Goal: Contribute content: Contribute content

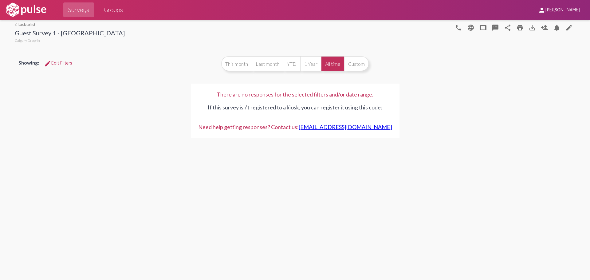
click at [26, 22] on link "arrow_back_ios back to list" at bounding box center [70, 24] width 110 height 5
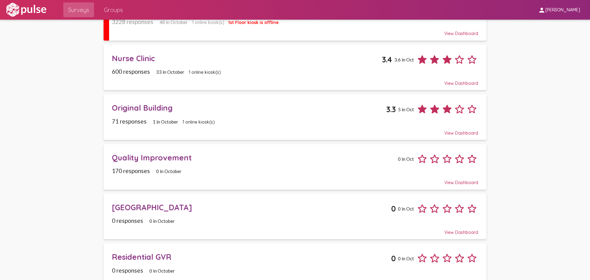
scroll to position [307, 0]
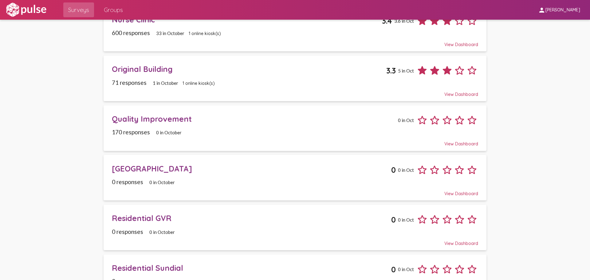
click at [163, 65] on div "Original Building" at bounding box center [249, 69] width 274 height 10
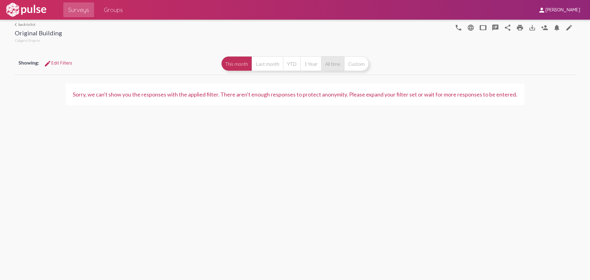
click at [342, 64] on button "All time" at bounding box center [332, 63] width 23 height 15
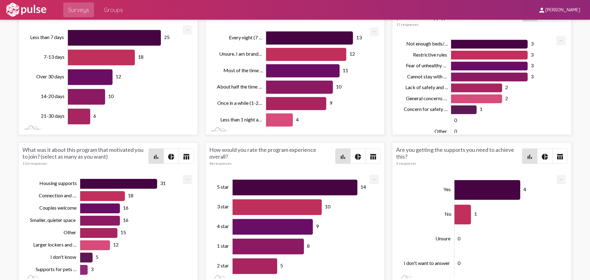
scroll to position [1145, 0]
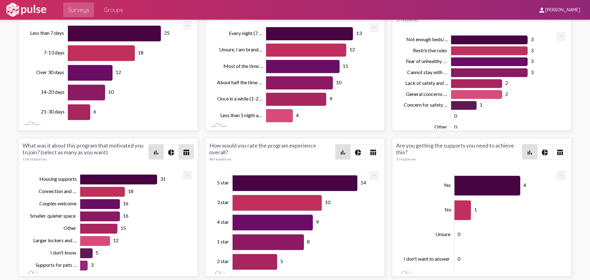
click at [182, 153] on mat-icon "table_chart" at bounding box center [185, 152] width 7 height 7
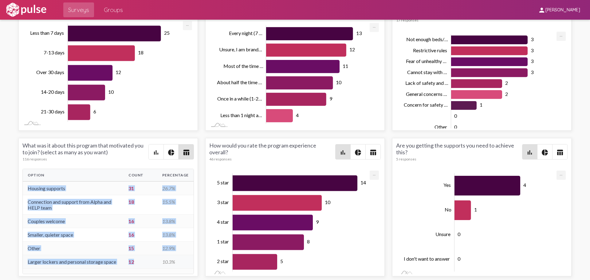
drag, startPoint x: 56, startPoint y: 189, endPoint x: 134, endPoint y: 263, distance: 107.1
click at [134, 263] on tbody "Housing supports 31 26.7% Connection and support from Alpha and HELP team 18 15…" at bounding box center [108, 241] width 171 height 120
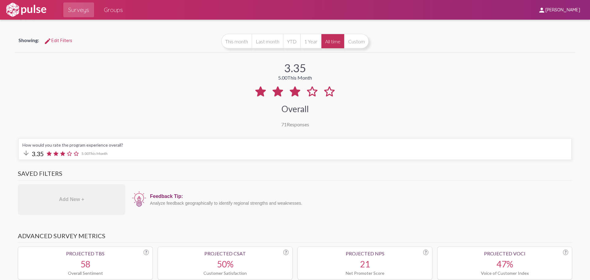
scroll to position [0, 0]
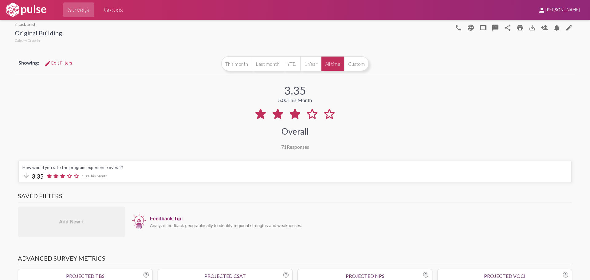
click at [18, 26] on link "arrow_back_ios back to list" at bounding box center [38, 24] width 47 height 5
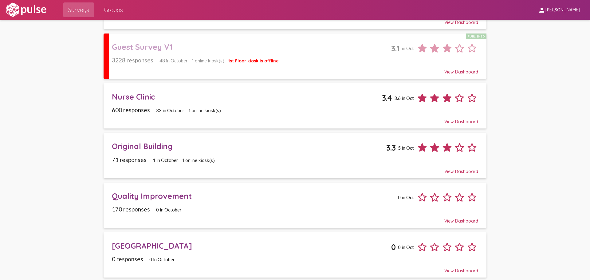
scroll to position [154, 0]
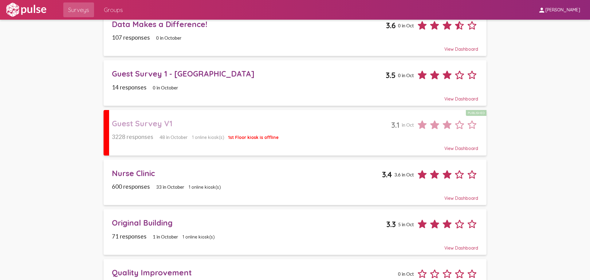
click at [167, 123] on div "Guest Survey V1" at bounding box center [251, 124] width 279 height 10
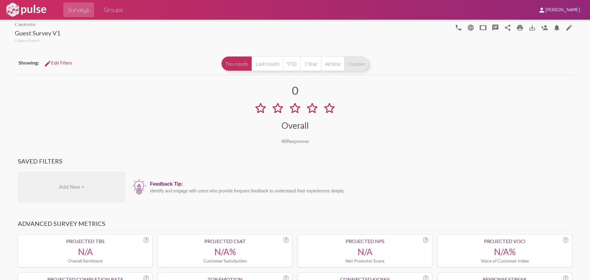
click at [352, 64] on button "Custom" at bounding box center [356, 63] width 25 height 15
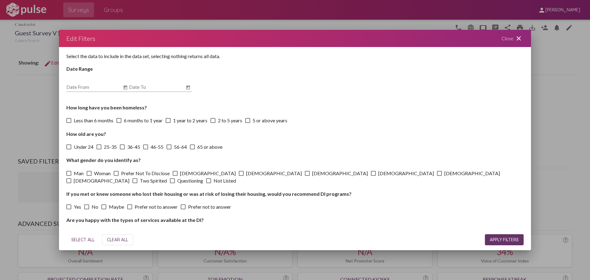
click at [521, 35] on mat-icon "close" at bounding box center [518, 38] width 7 height 7
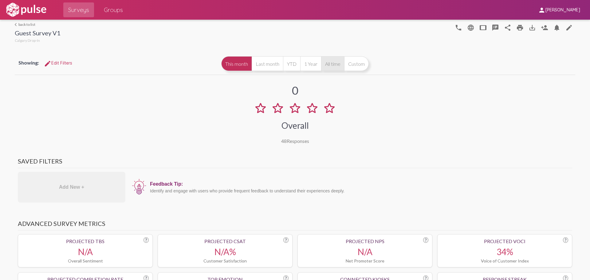
click at [336, 65] on button "All time" at bounding box center [332, 63] width 23 height 15
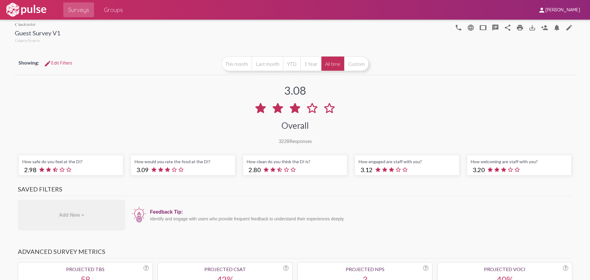
click at [70, 62] on span "edit Edit Filters" at bounding box center [58, 63] width 28 height 6
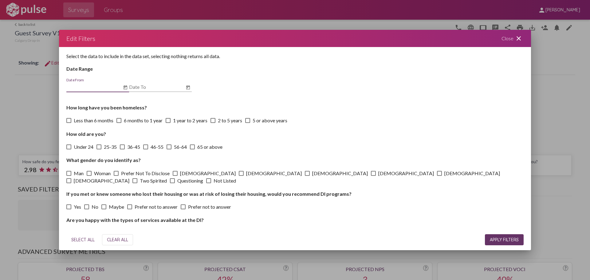
click at [124, 88] on icon "Open calendar" at bounding box center [125, 87] width 5 height 7
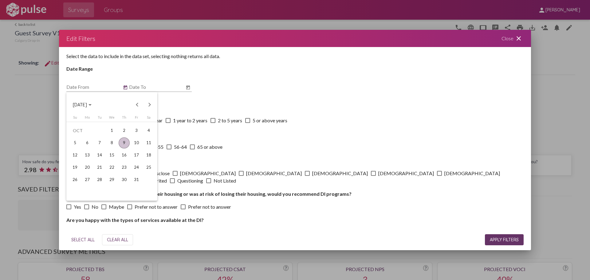
click at [92, 104] on span "[DATE]" at bounding box center [82, 105] width 19 height 6
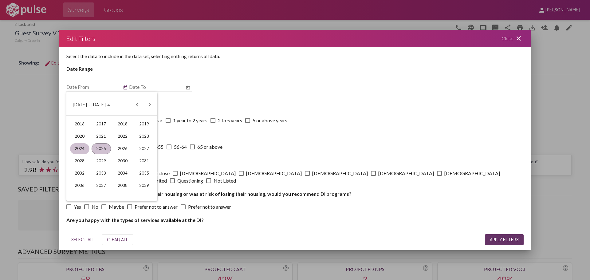
click at [83, 149] on div "2024" at bounding box center [79, 148] width 19 height 11
click at [84, 137] on div "JAN" at bounding box center [79, 136] width 19 height 11
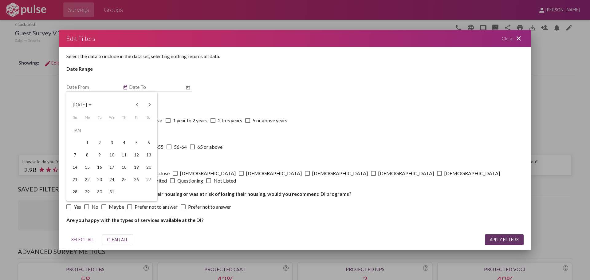
click at [188, 89] on div at bounding box center [295, 140] width 590 height 280
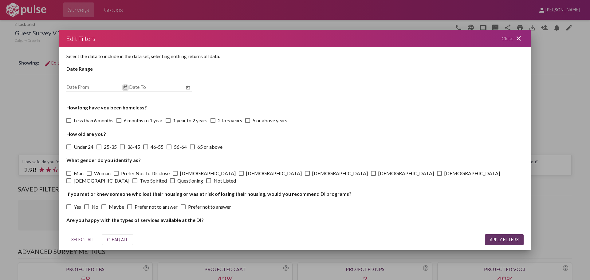
click at [180, 87] on input "Date To" at bounding box center [156, 87] width 55 height 6
click at [187, 86] on icon "Open calendar" at bounding box center [188, 87] width 4 height 4
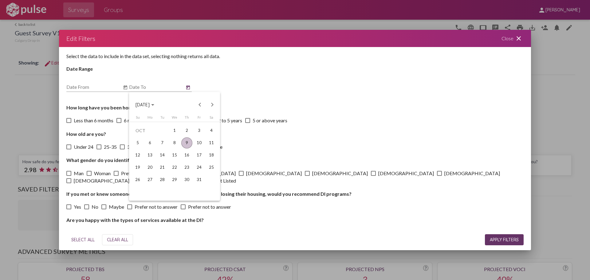
click at [150, 105] on span "[DATE]" at bounding box center [142, 105] width 14 height 6
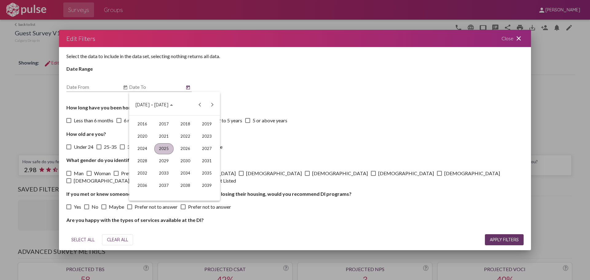
click at [163, 147] on div "2025" at bounding box center [163, 148] width 19 height 11
click at [163, 147] on div "JUN" at bounding box center [163, 148] width 19 height 11
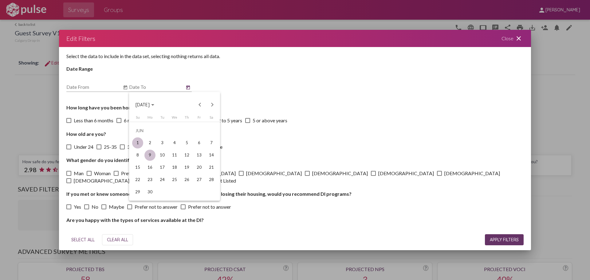
click at [140, 143] on div "1" at bounding box center [137, 142] width 11 height 11
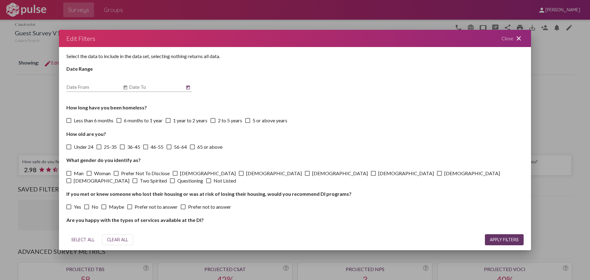
type input "[DATE]"
click at [497, 240] on span "APPLY FILTERS" at bounding box center [504, 240] width 29 height 6
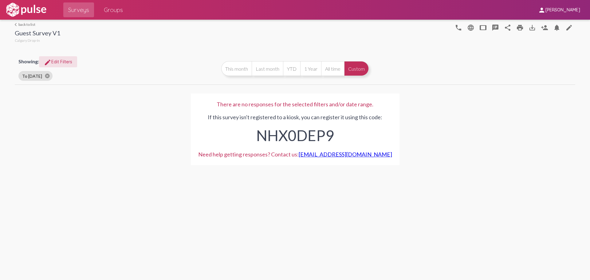
click at [26, 25] on link "arrow_back_ios back to list" at bounding box center [38, 24] width 46 height 5
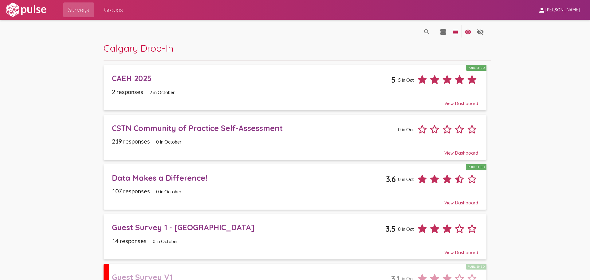
scroll to position [184, 0]
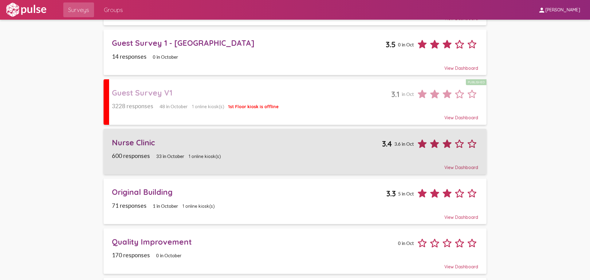
click at [146, 137] on div "Nurse Clinic 3.4 3.6 in Oct" at bounding box center [295, 141] width 366 height 17
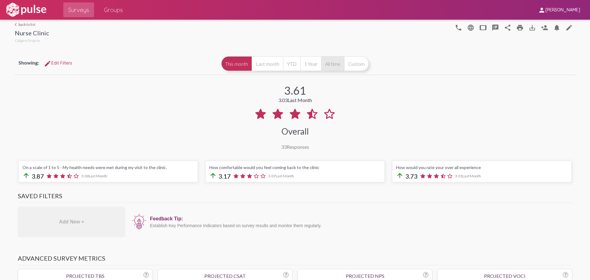
click at [338, 64] on button "All time" at bounding box center [332, 63] width 23 height 15
click at [29, 25] on link "arrow_back_ios back to list" at bounding box center [32, 24] width 34 height 5
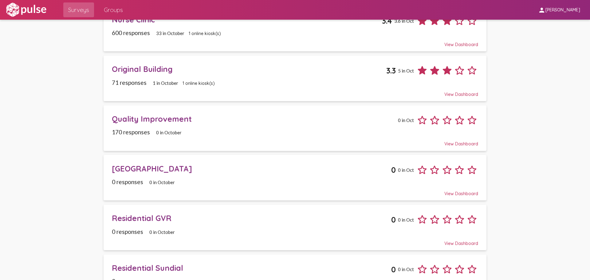
scroll to position [381, 0]
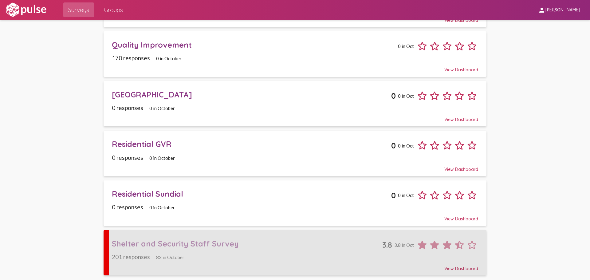
click at [192, 243] on div "Shelter and Security Staff Survey" at bounding box center [247, 244] width 270 height 10
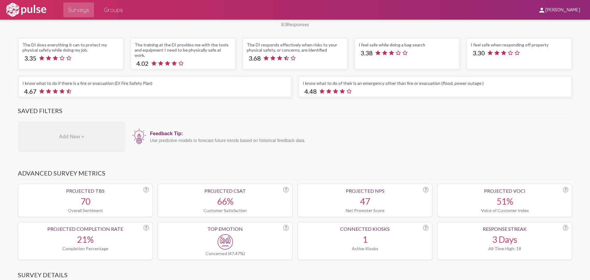
scroll to position [31, 0]
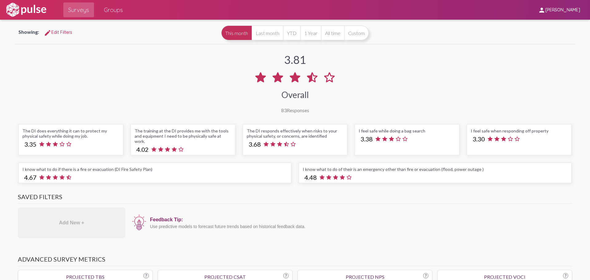
click at [29, 12] on img at bounding box center [26, 9] width 42 height 15
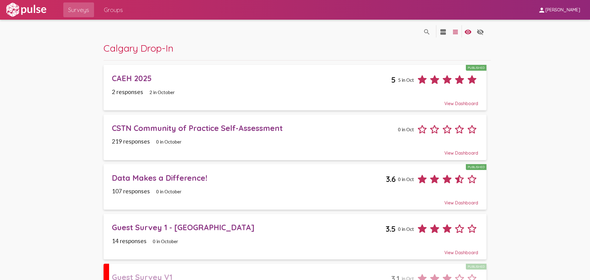
click at [118, 11] on span "Groups" at bounding box center [113, 9] width 19 height 11
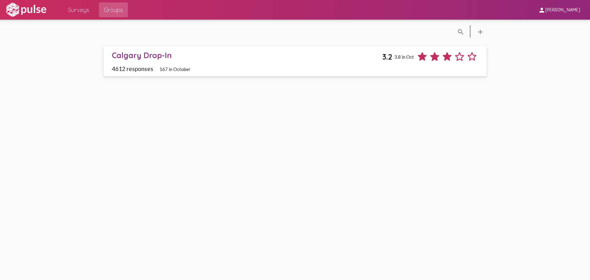
click at [86, 8] on span "Surveys" at bounding box center [78, 9] width 21 height 11
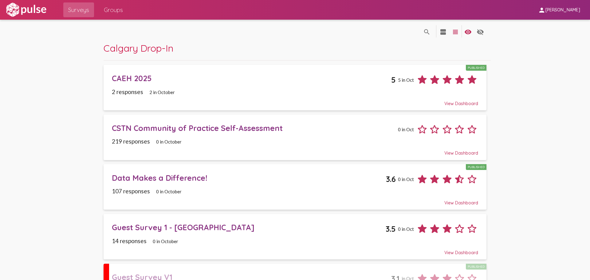
click at [140, 128] on div "CSTN Community of Practice Self-Assessment" at bounding box center [254, 128] width 284 height 10
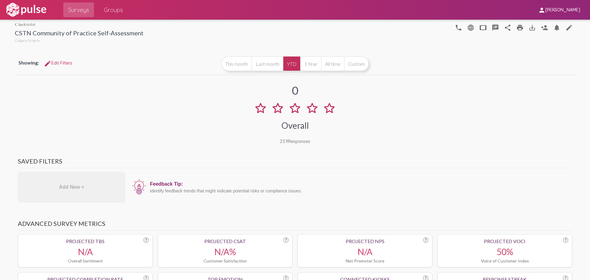
click at [19, 25] on link "arrow_back_ios back to list" at bounding box center [79, 24] width 129 height 5
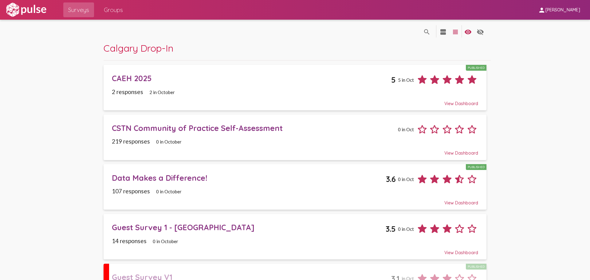
click at [143, 92] on div "2 in October" at bounding box center [159, 92] width 32 height 6
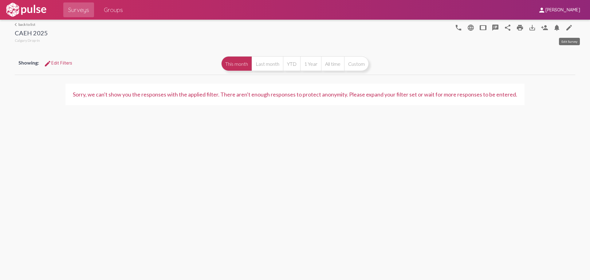
click at [567, 28] on mat-icon "edit" at bounding box center [568, 27] width 7 height 7
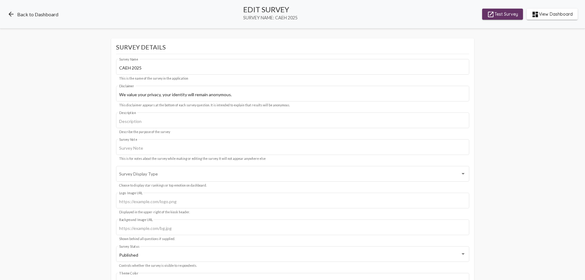
click at [37, 14] on link "arrow_back Back to Dashboard" at bounding box center [32, 13] width 51 height 7
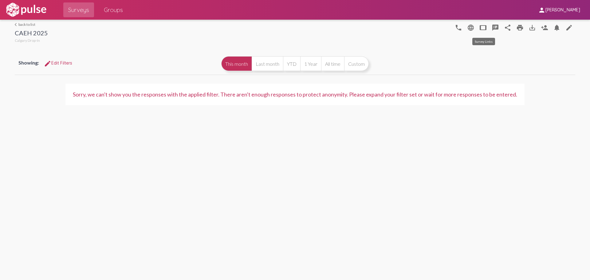
click at [484, 28] on mat-icon "tablet" at bounding box center [482, 27] width 7 height 7
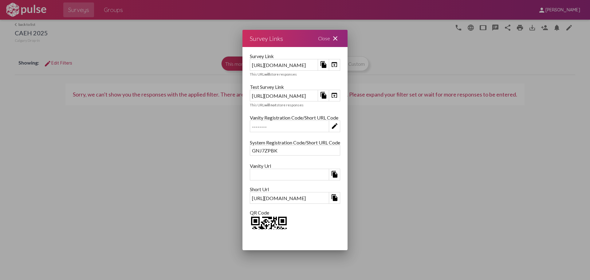
click at [338, 64] on mat-icon "open_in_browser" at bounding box center [333, 64] width 7 height 7
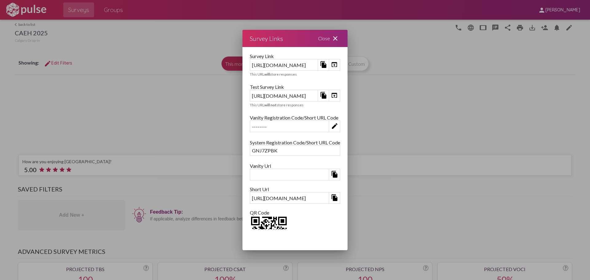
click at [338, 66] on mat-icon "open_in_browser" at bounding box center [333, 64] width 7 height 7
click at [339, 39] on mat-icon "close" at bounding box center [334, 38] width 7 height 7
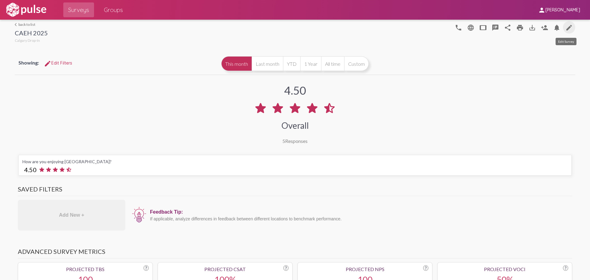
click at [569, 27] on mat-icon "edit" at bounding box center [568, 27] width 7 height 7
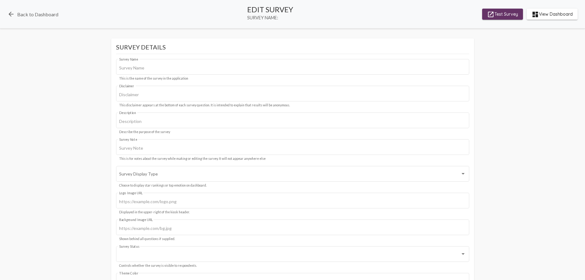
type input "CAEH 2025"
type input "We value your privacy, your identity will remain anonymous."
type input "#2f75c1"
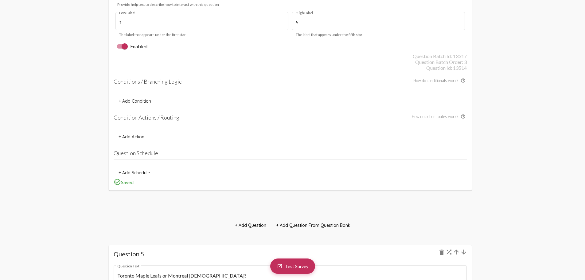
scroll to position [1873, 0]
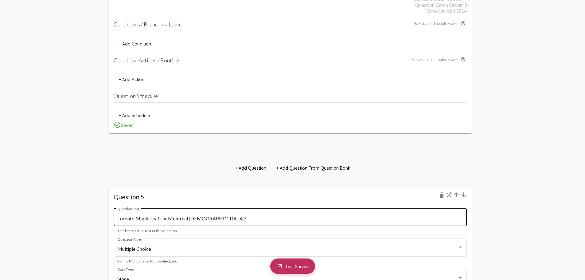
click at [208, 216] on input "Toronto Maple Leafs or Montreal [DEMOGRAPHIC_DATA]?" at bounding box center [290, 219] width 346 height 6
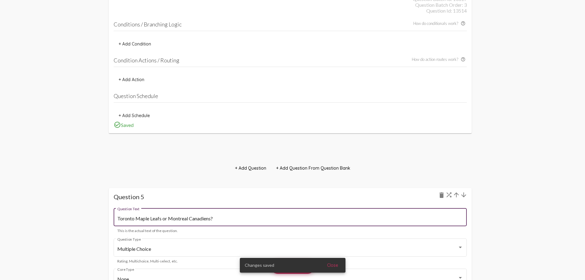
drag, startPoint x: 227, startPoint y: 218, endPoint x: 99, endPoint y: 220, distance: 128.1
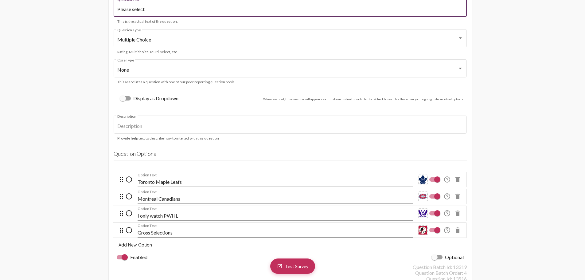
scroll to position [2088, 0]
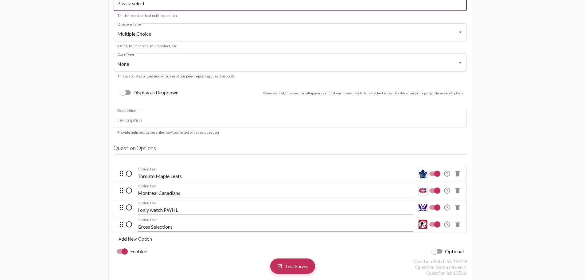
type input "Please select"
click at [175, 193] on div "I only watch PWHL Option Text" at bounding box center [275, 208] width 275 height 30
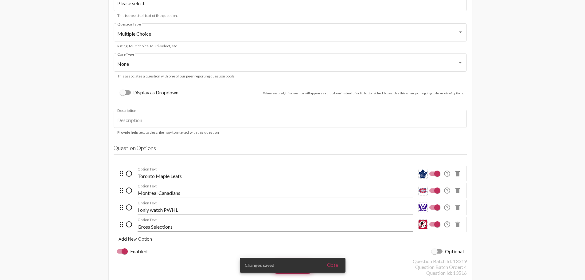
click at [178, 192] on input "Montreal Canadians" at bounding box center [275, 193] width 275 height 6
click at [176, 192] on input "Montreal Canadians" at bounding box center [275, 193] width 275 height 6
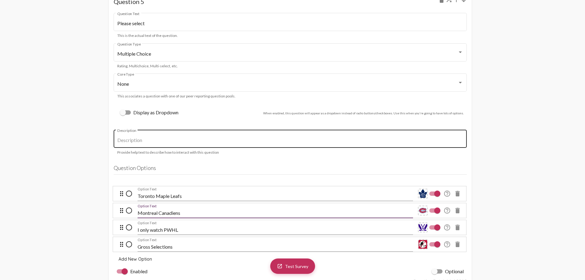
scroll to position [2058, 0]
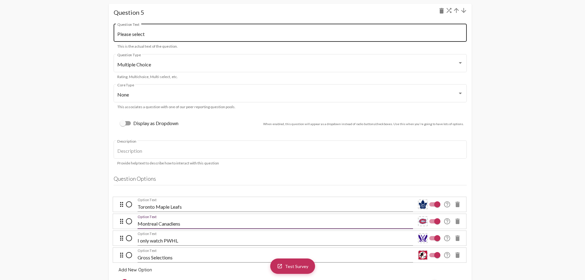
type input "Montreal Canadiens"
click at [162, 33] on input "Please select" at bounding box center [290, 34] width 346 height 6
click at [167, 35] on input "Please select your" at bounding box center [290, 34] width 346 height 6
type input "Please select your favorite."
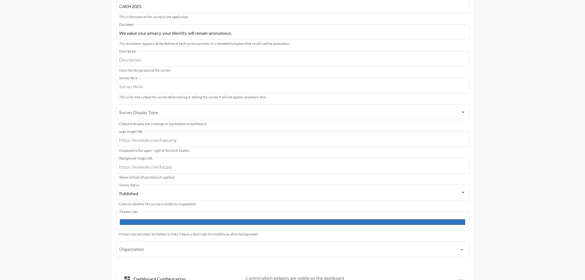
scroll to position [0, 0]
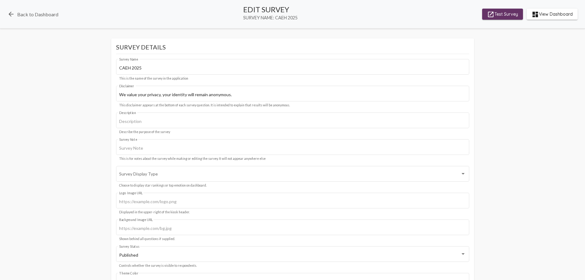
click at [500, 13] on span "launch Test Survey" at bounding box center [502, 14] width 31 height 11
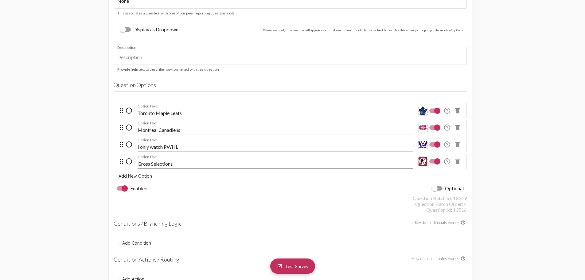
scroll to position [2150, 0]
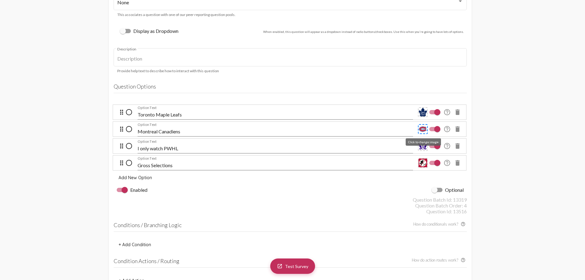
click at [424, 127] on img at bounding box center [423, 129] width 9 height 9
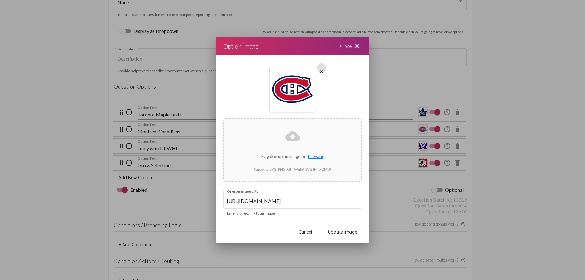
click at [305, 95] on img at bounding box center [292, 89] width 47 height 47
click at [307, 232] on span "Cancel" at bounding box center [306, 232] width 14 height 6
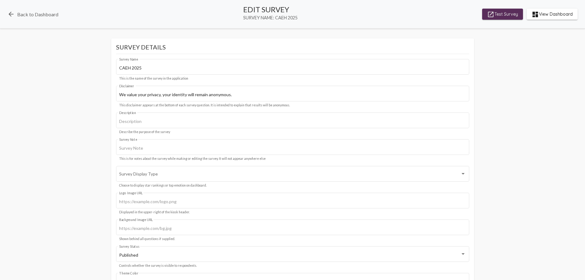
scroll to position [2150, 0]
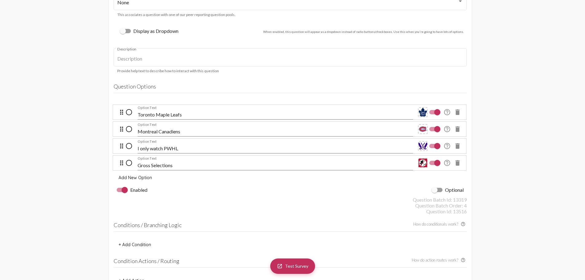
click at [298, 266] on span "Test Survey" at bounding box center [296, 265] width 23 height 5
click at [424, 128] on img at bounding box center [423, 129] width 9 height 9
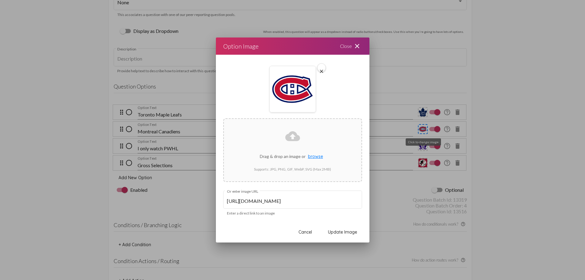
scroll to position [0, 0]
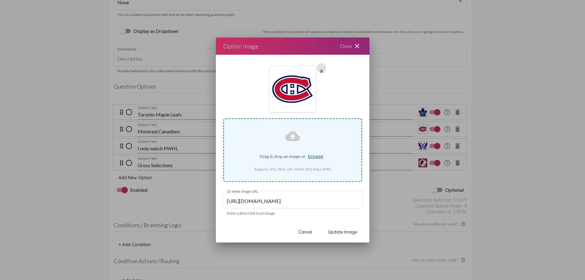
click at [314, 152] on button "browse" at bounding box center [316, 156] width 20 height 11
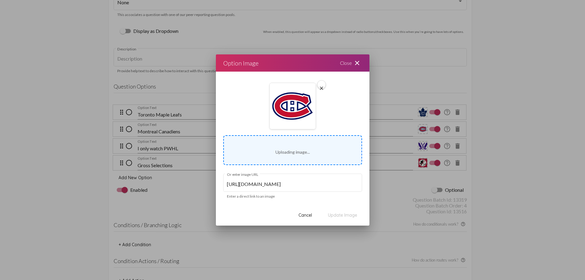
type input "[URL][DOMAIN_NAME]"
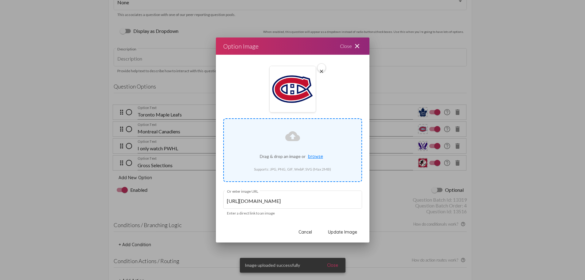
click at [334, 232] on span "Update Image" at bounding box center [342, 232] width 29 height 6
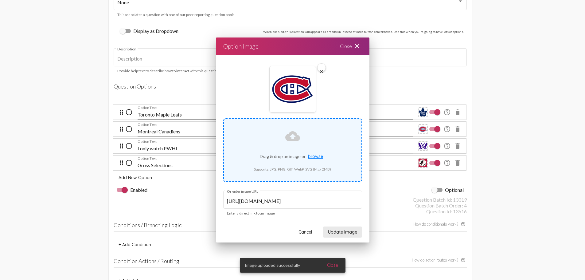
scroll to position [2150, 0]
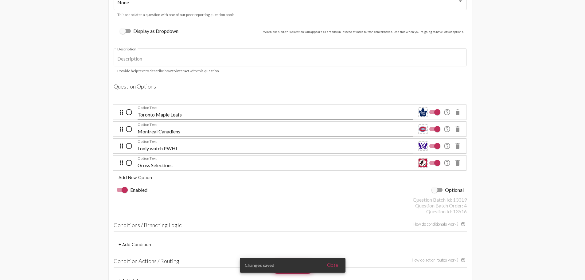
click at [333, 266] on h4 "Condition Actions / Routing How do action routes work? help_outline" at bounding box center [290, 262] width 353 height 10
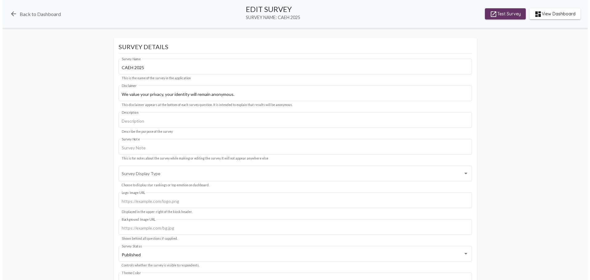
scroll to position [0, 0]
click at [57, 13] on link "arrow_back Back to Dashboard" at bounding box center [32, 13] width 51 height 7
